Goal: Check status: Check status

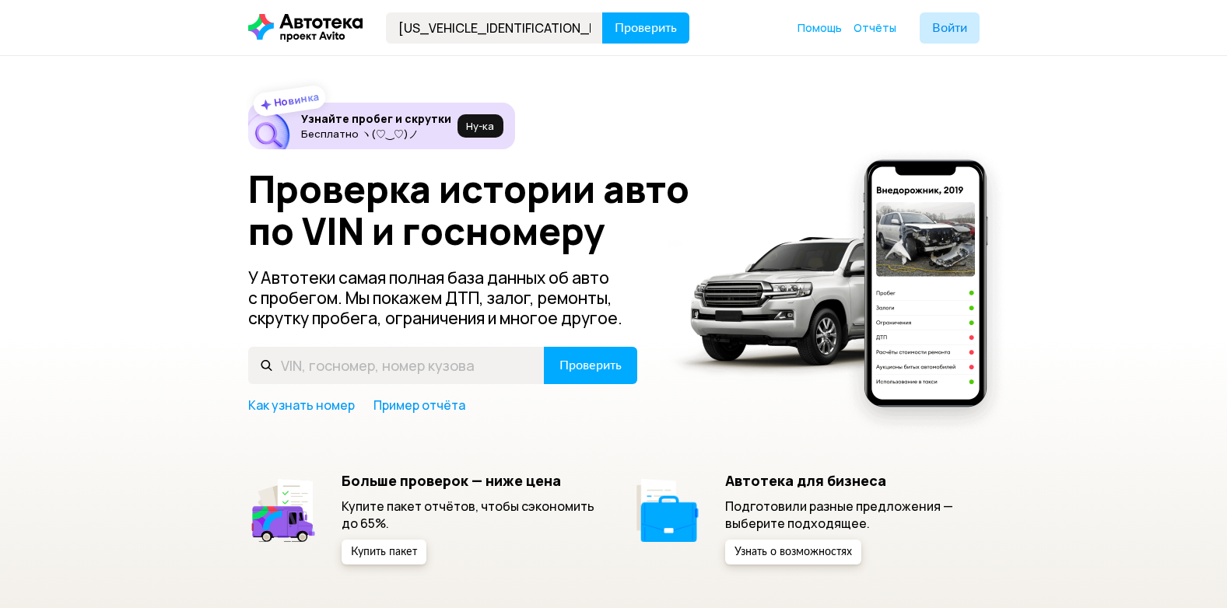
click at [667, 29] on span "Проверить" at bounding box center [645, 28] width 62 height 12
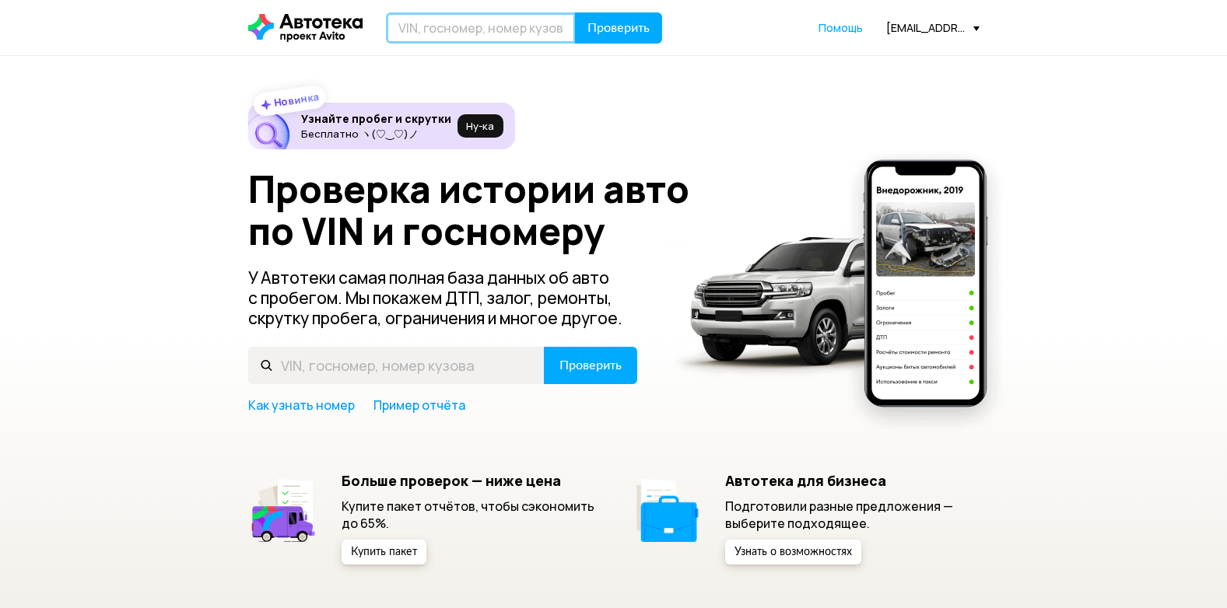
click at [510, 29] on input "text" at bounding box center [481, 27] width 190 height 31
paste input "[US_VEHICLE_IDENTIFICATION_NUMBER]"
type input "[US_VEHICLE_IDENTIFICATION_NUMBER]"
click at [611, 22] on span "Проверить" at bounding box center [618, 28] width 62 height 12
